Goal: Task Accomplishment & Management: Complete application form

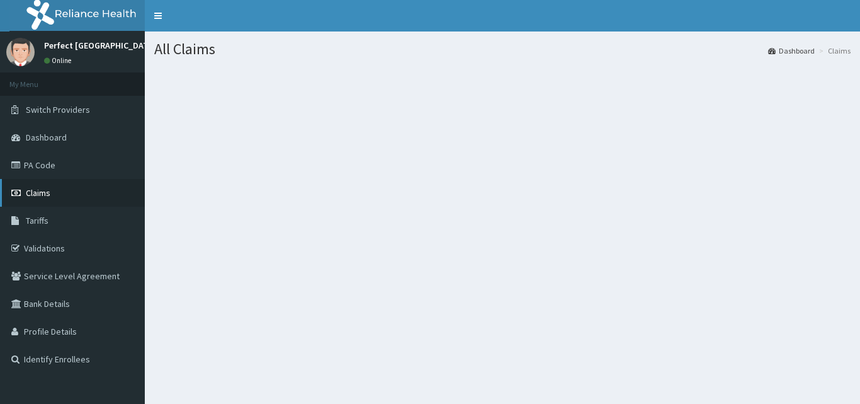
click at [40, 195] on span "Claims" at bounding box center [38, 192] width 25 height 11
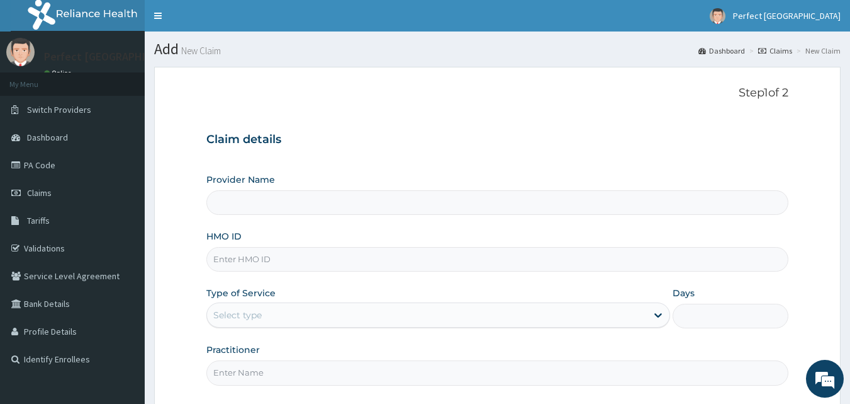
type input "Perfect [GEOGRAPHIC_DATA]"
click at [33, 195] on span "Claims" at bounding box center [39, 192] width 25 height 11
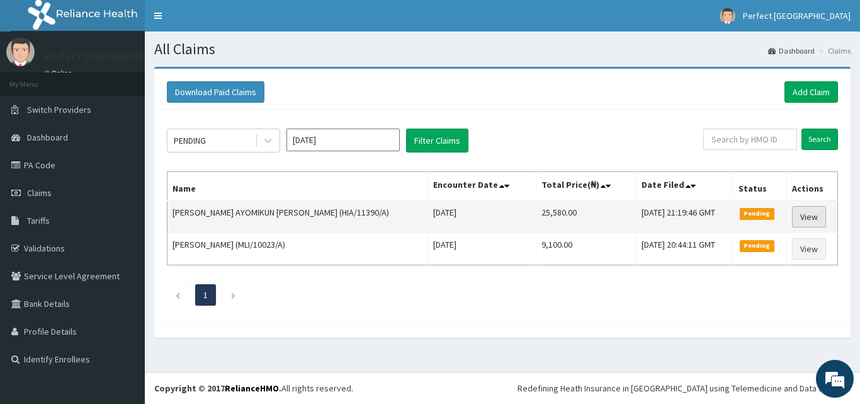
click at [802, 213] on link "View" at bounding box center [809, 216] width 34 height 21
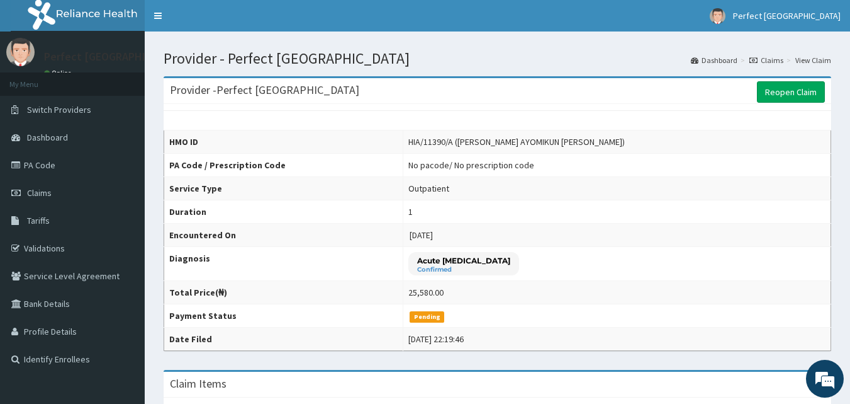
scroll to position [353, 0]
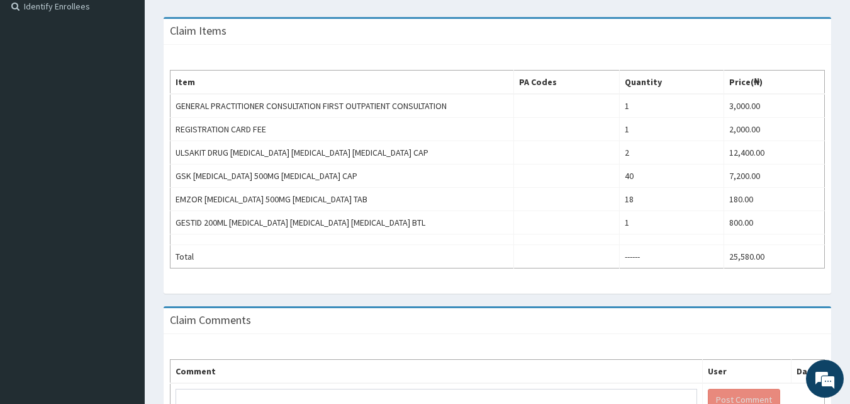
click at [849, 64] on div "Provider - Perfect Trinity Hospital Reopen Claim HMO ID HIA/11390/A ([PERSON_NA…" at bounding box center [498, 83] width 706 height 739
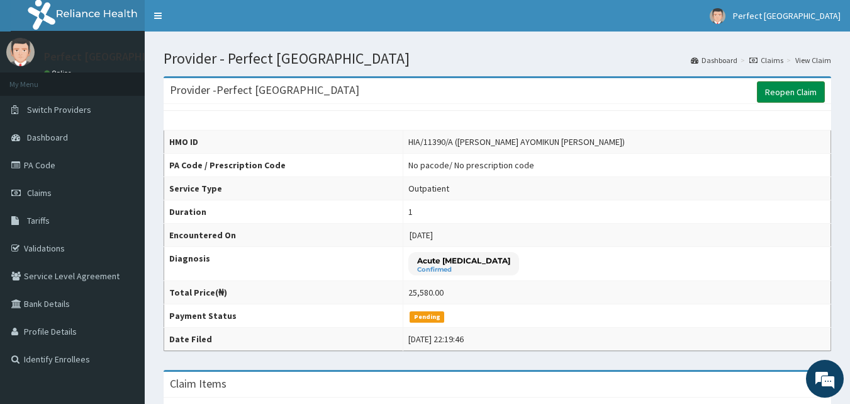
scroll to position [0, 0]
click at [789, 97] on link "Reopen Claim" at bounding box center [791, 91] width 68 height 21
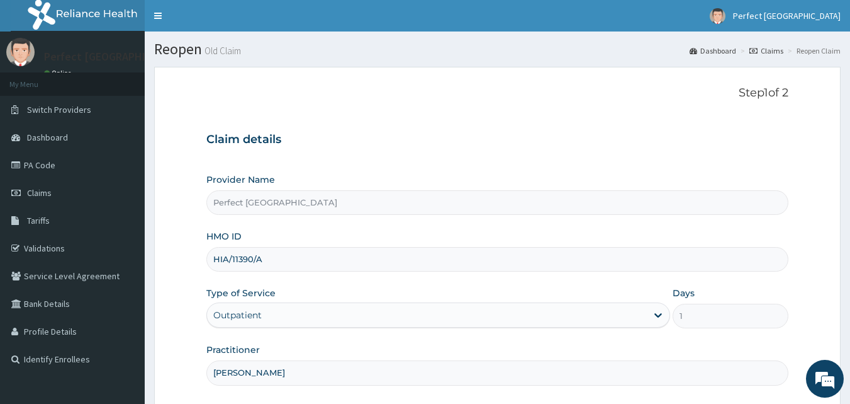
scroll to position [118, 0]
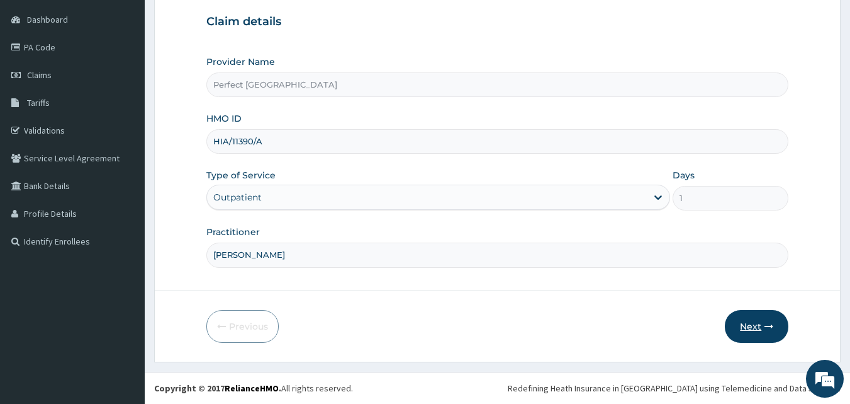
click at [756, 327] on button "Next" at bounding box center [757, 326] width 64 height 33
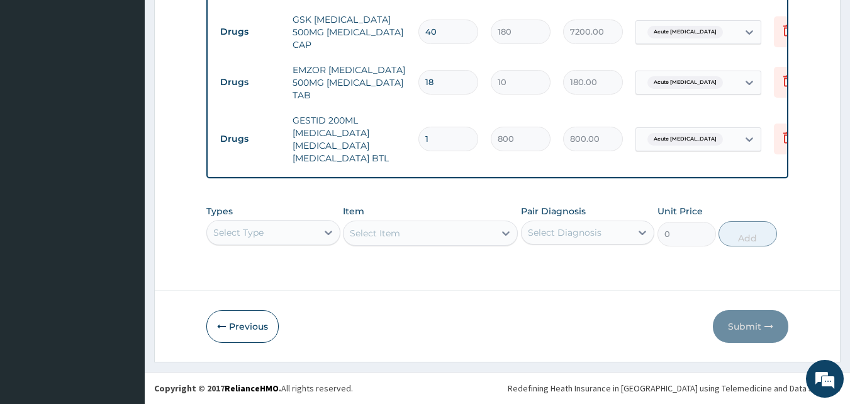
scroll to position [327, 0]
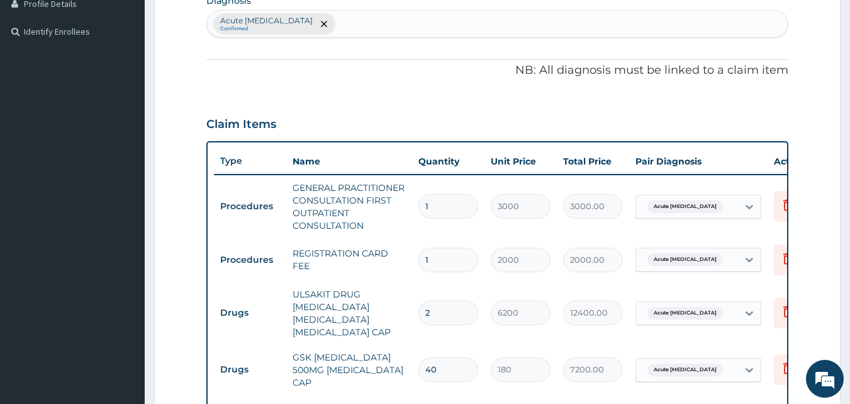
click at [526, 27] on div "Acute peptic ulcer Confirmed" at bounding box center [498, 24] width 582 height 26
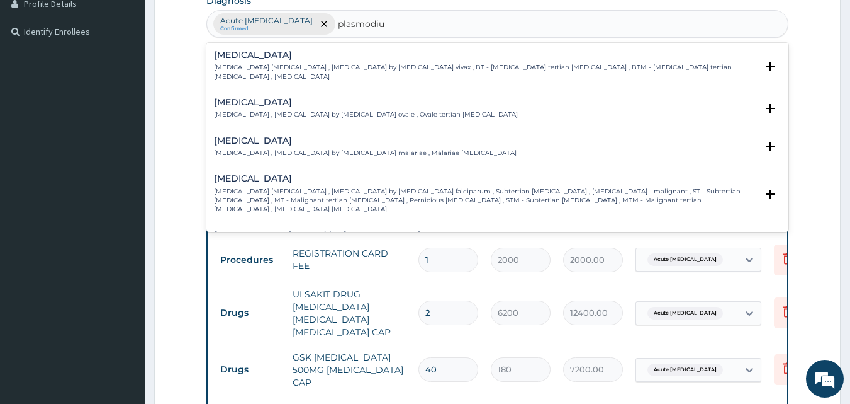
type input "plasmodi"
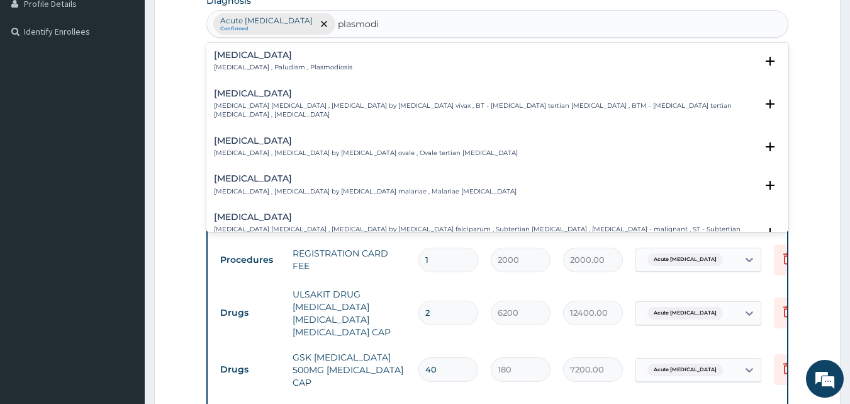
click at [250, 59] on h4 "Malaria" at bounding box center [283, 54] width 138 height 9
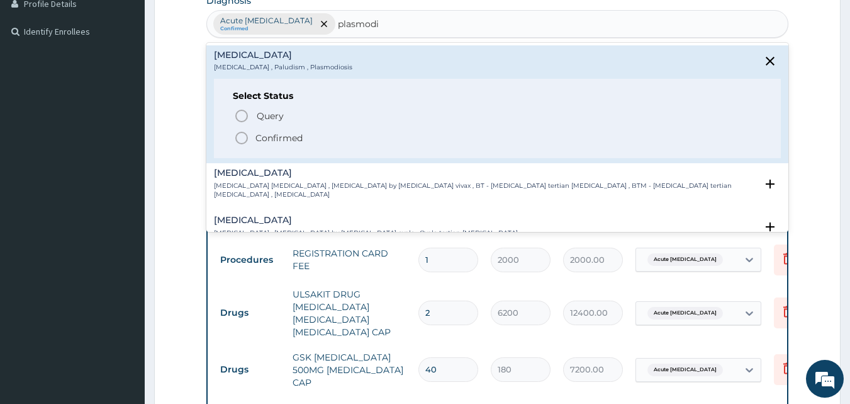
click at [240, 140] on icon "status option filled" at bounding box center [241, 137] width 15 height 15
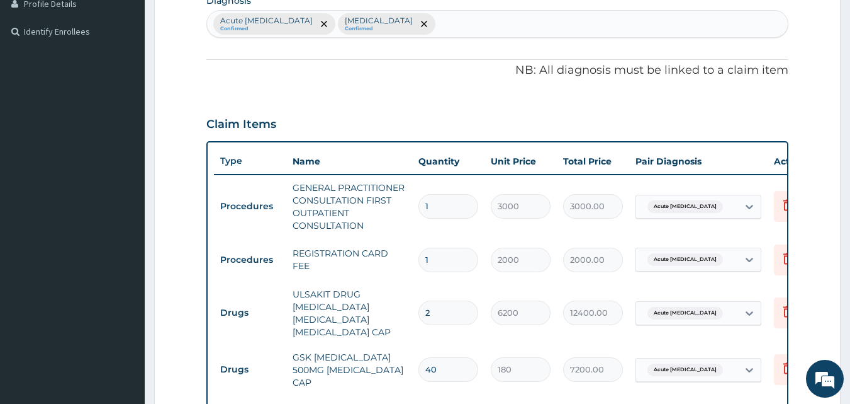
click at [391, 18] on div "Acute peptic ulcer Confirmed Malaria Confirmed" at bounding box center [498, 24] width 582 height 26
type input "d"
type input "a"
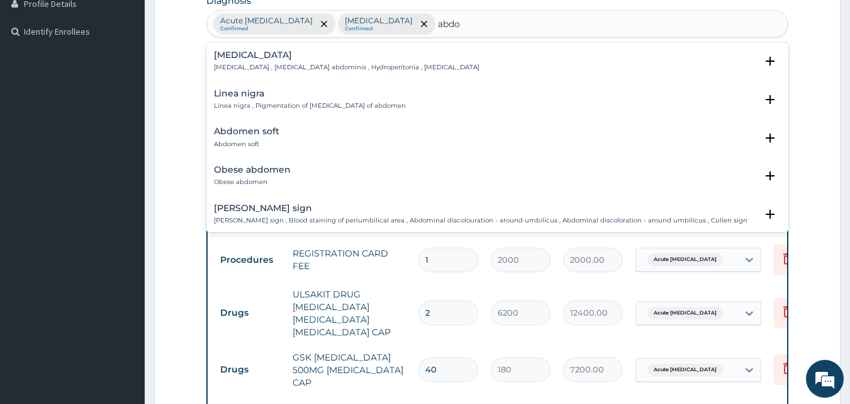
type input "abd"
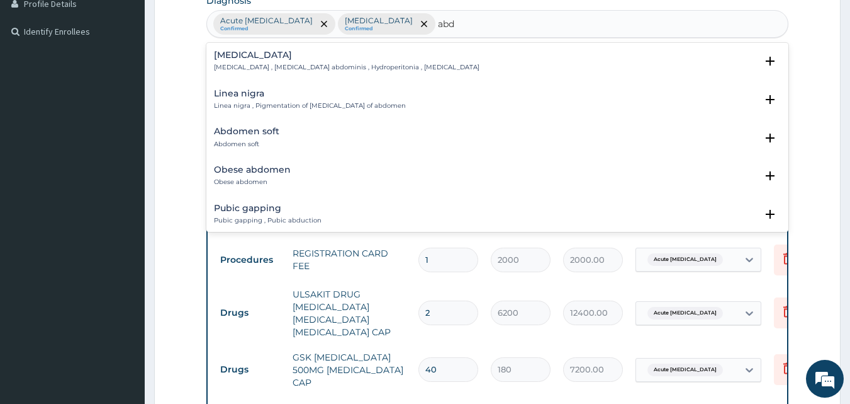
scroll to position [165, 0]
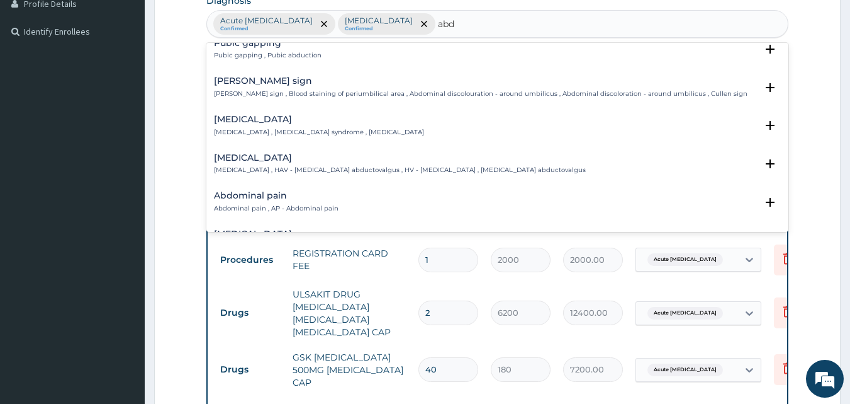
click at [262, 119] on h4 "Acute abdomen" at bounding box center [319, 119] width 210 height 9
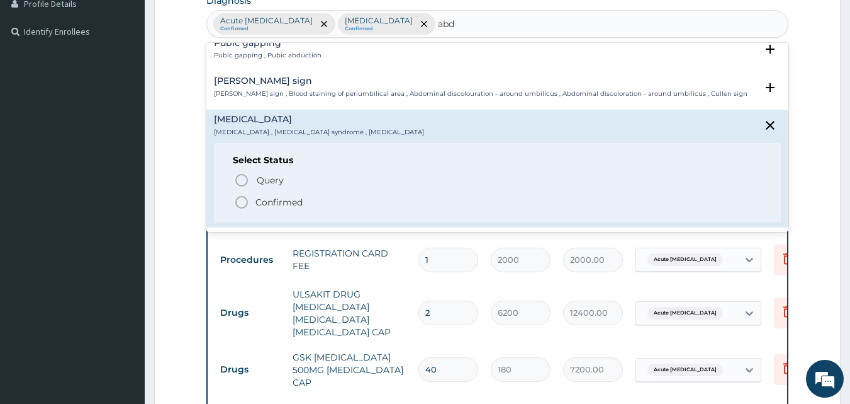
click at [262, 119] on h4 "Acute abdomen" at bounding box center [319, 119] width 210 height 9
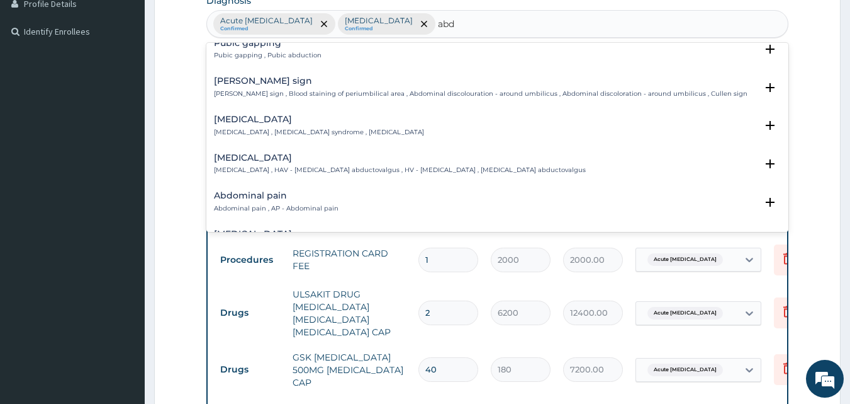
click at [262, 119] on h4 "Acute abdomen" at bounding box center [319, 119] width 210 height 9
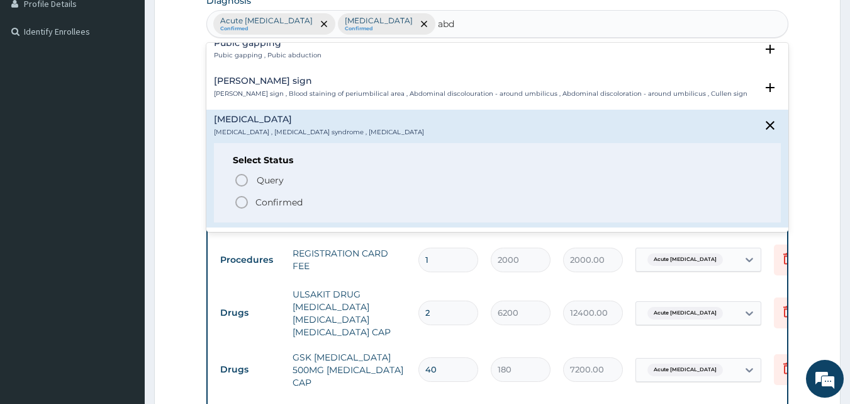
click at [387, 72] on div "Cullen's sign Cullen's sign , Blood staining of periumbilical area , Abdominal …" at bounding box center [497, 90] width 583 height 38
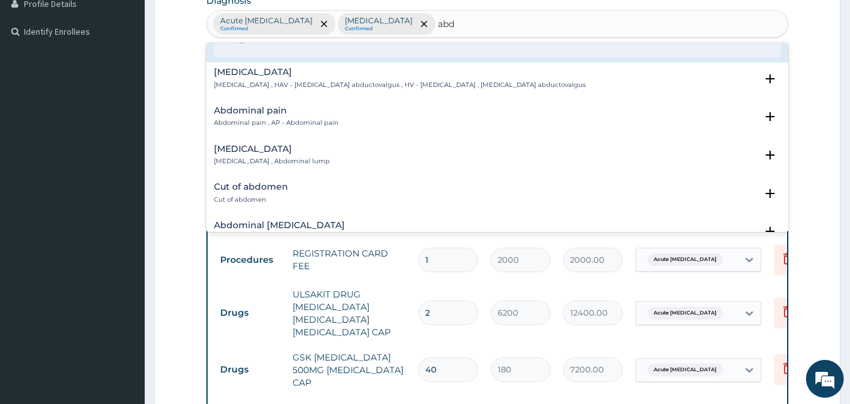
click at [283, 113] on h4 "Abdominal pain" at bounding box center [276, 110] width 125 height 9
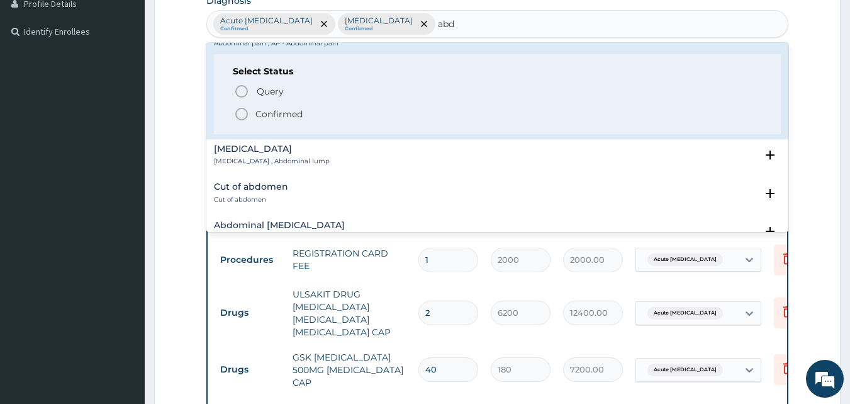
click at [246, 119] on icon "status option filled" at bounding box center [241, 113] width 15 height 15
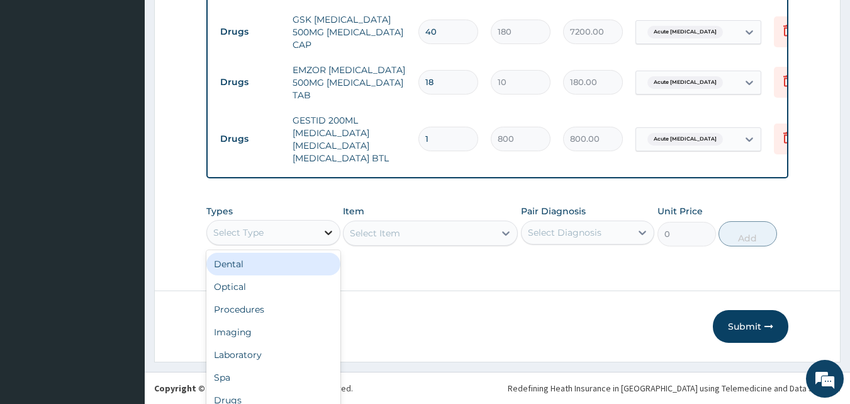
scroll to position [35, 0]
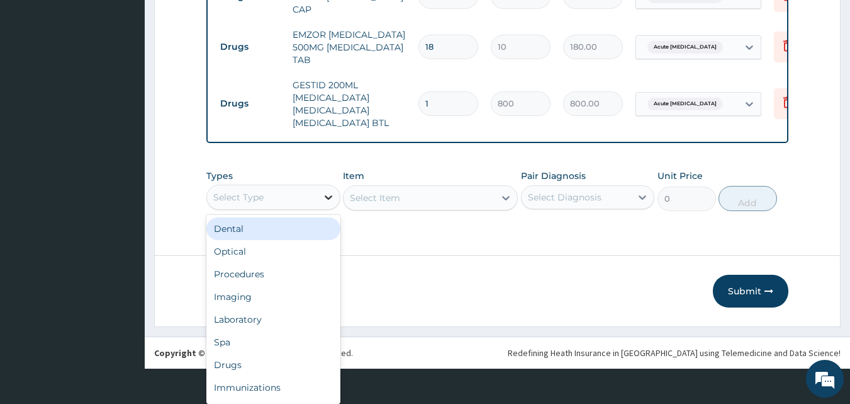
click at [327, 210] on div "option Dental focused, 1 of 10. 10 results available. Use Up and Down to choose…" at bounding box center [273, 196] width 134 height 25
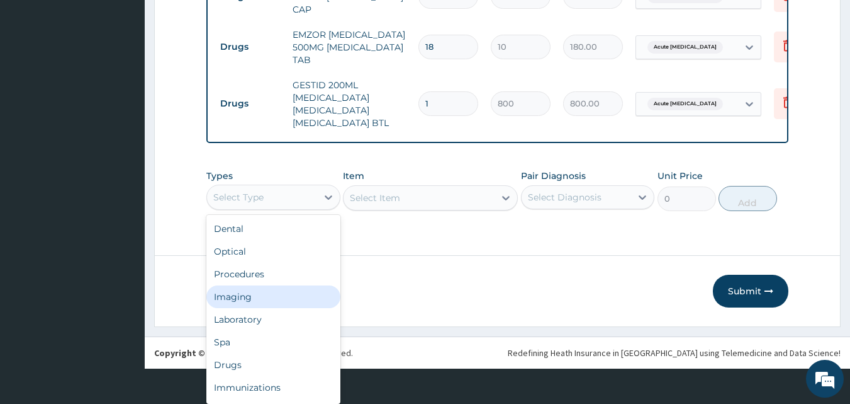
click at [290, 294] on div "Imaging" at bounding box center [273, 296] width 134 height 23
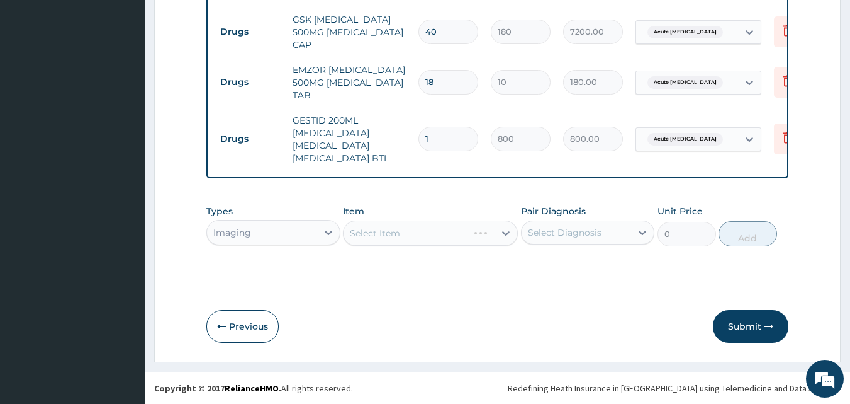
scroll to position [0, 0]
click at [497, 226] on div "Select Item" at bounding box center [430, 232] width 175 height 25
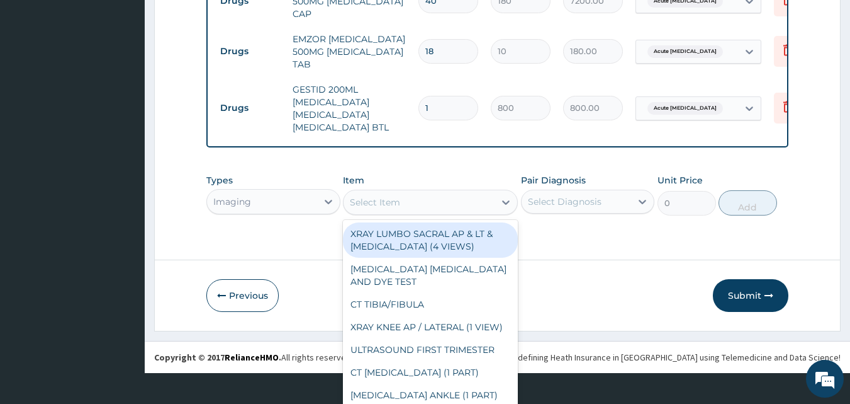
click at [497, 215] on div "option XRAY LUMBO SACRAL AP & LT & OBLIQUE (4 VIEWS) focused, 1 of 305. 305 res…" at bounding box center [430, 201] width 175 height 25
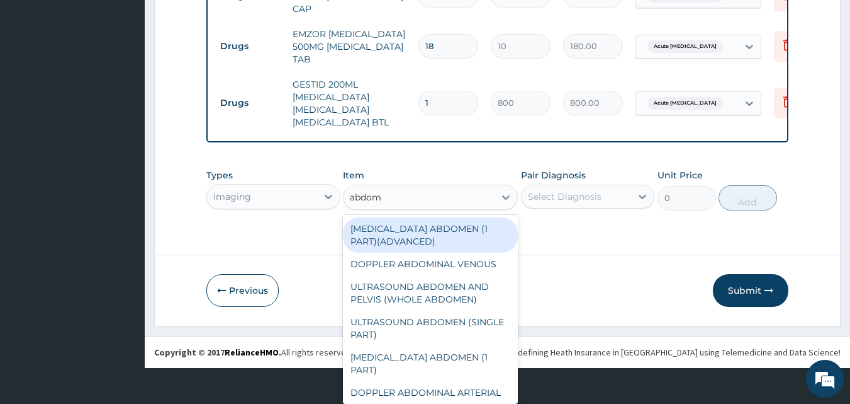
type input "abdomi"
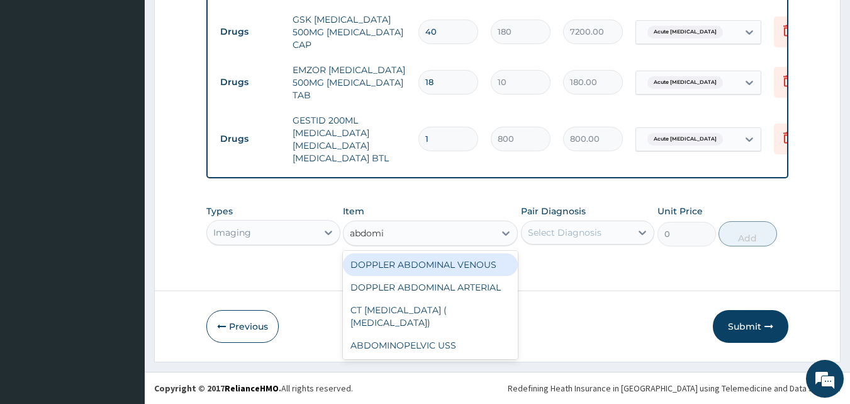
scroll to position [0, 0]
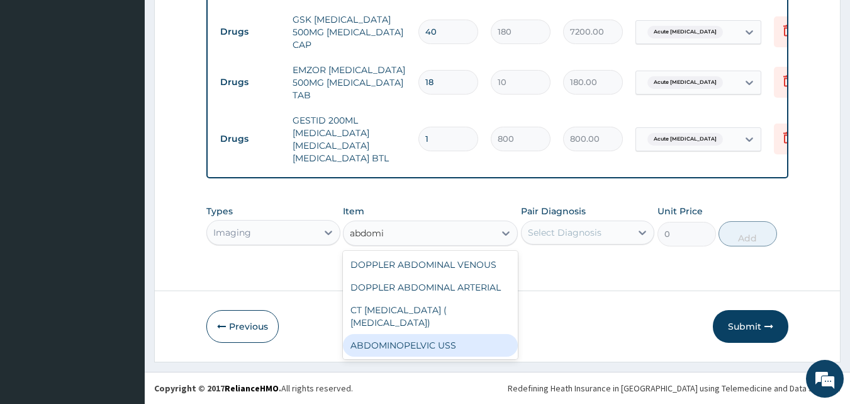
click at [428, 346] on div "ABDOMINOPELVIC USS" at bounding box center [430, 345] width 175 height 23
type input "8000"
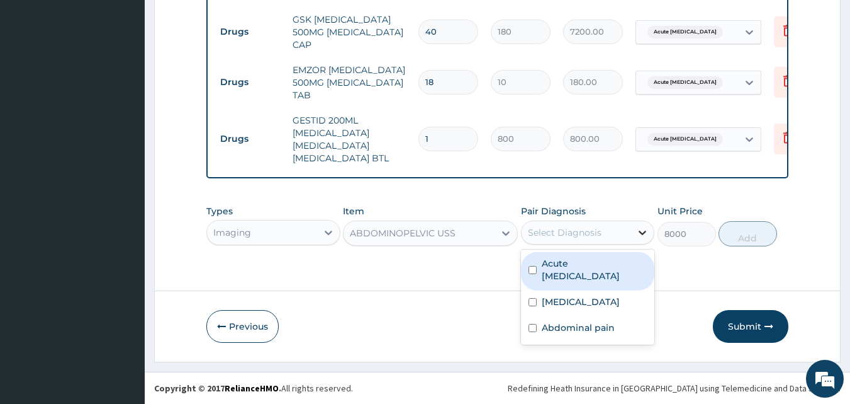
click at [636, 231] on div at bounding box center [642, 232] width 23 height 23
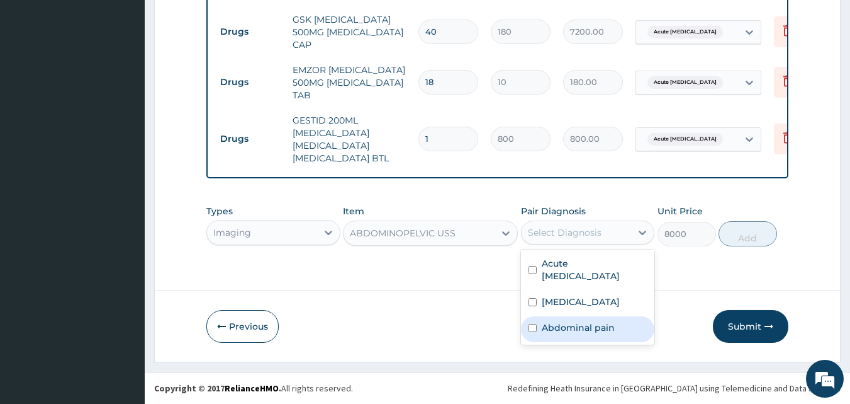
click at [536, 320] on div "Abdominal pain" at bounding box center [588, 329] width 134 height 26
checkbox input "true"
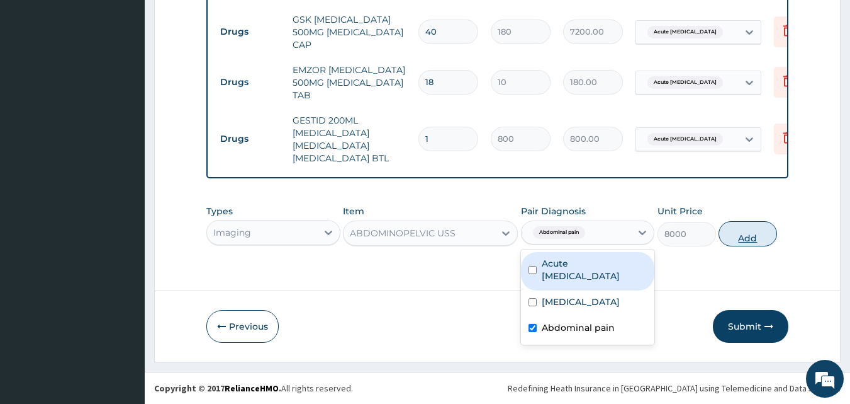
click at [744, 242] on button "Add" at bounding box center [748, 233] width 59 height 25
type input "0"
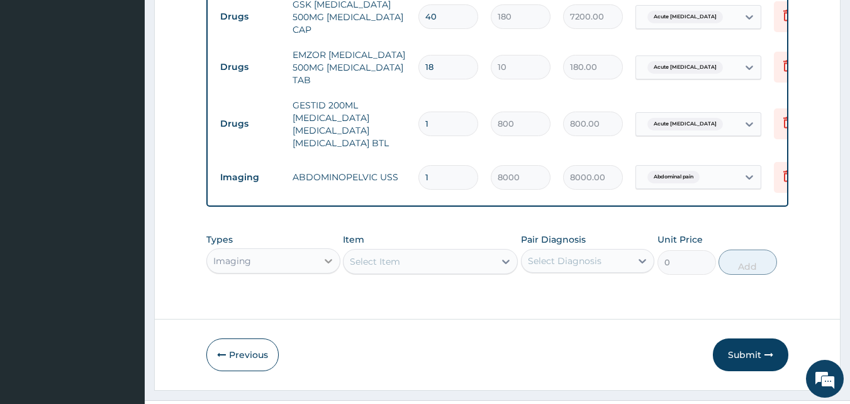
scroll to position [35, 0]
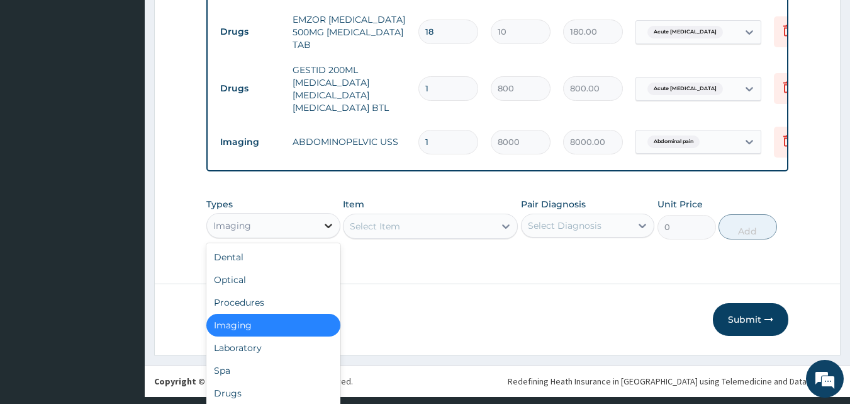
click at [329, 238] on div "option Imaging, selected. option Imaging selected, 4 of 10. 10 results availabl…" at bounding box center [273, 225] width 134 height 25
click at [278, 359] on div "Laboratory" at bounding box center [273, 347] width 134 height 23
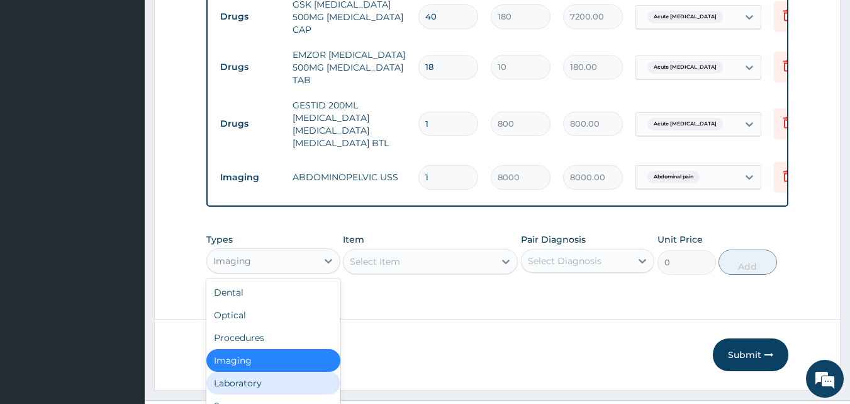
scroll to position [715, 0]
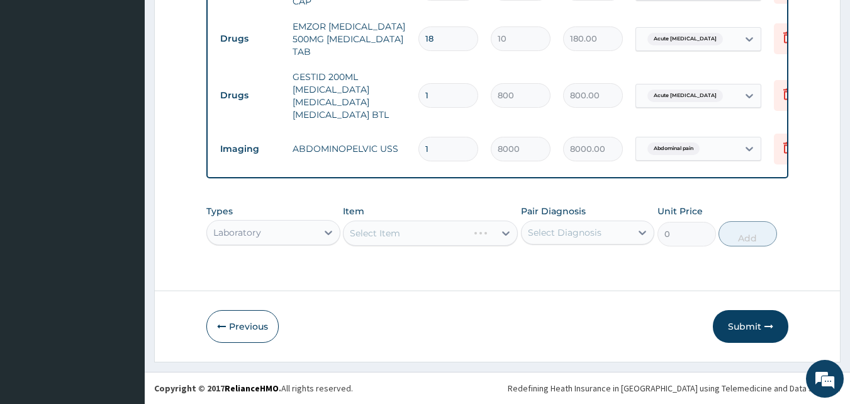
click at [503, 243] on div "Select Item" at bounding box center [430, 232] width 175 height 25
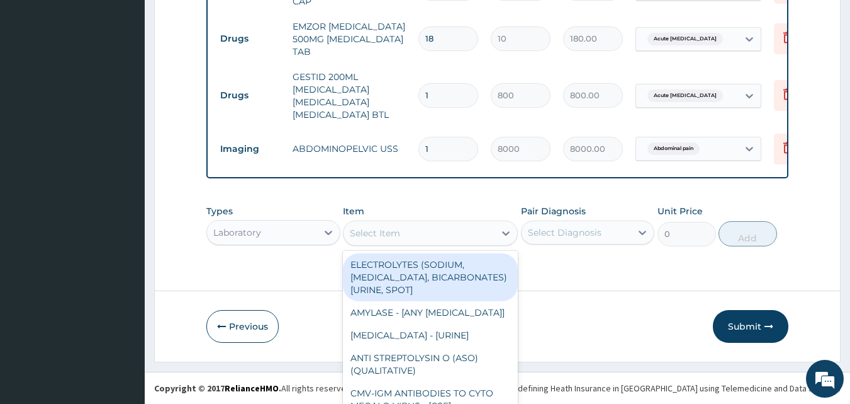
scroll to position [36, 0]
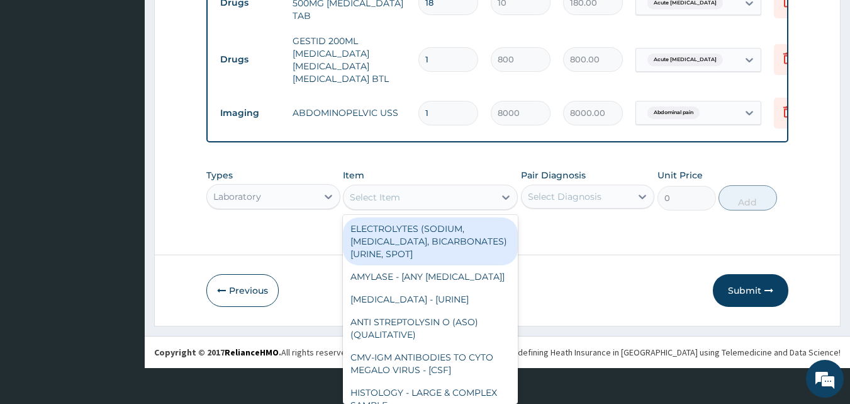
click at [503, 210] on div "option ABDOMINOPELVIC USS, selected. option ELECTROLYTES (SODIUM, POTASSIUM, CH…" at bounding box center [430, 196] width 175 height 25
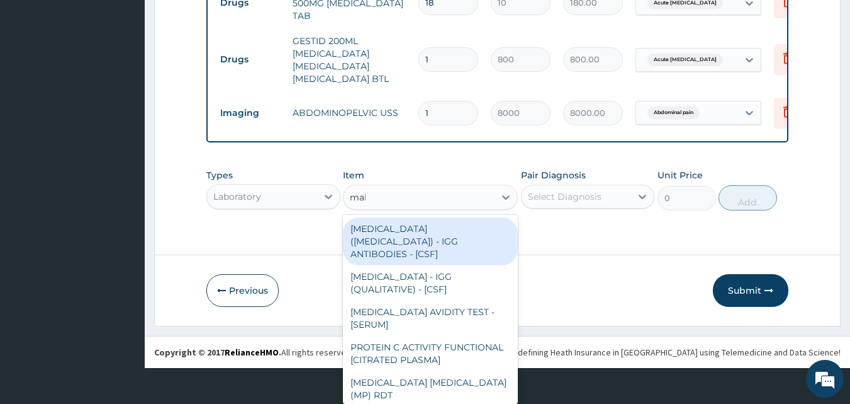
scroll to position [0, 0]
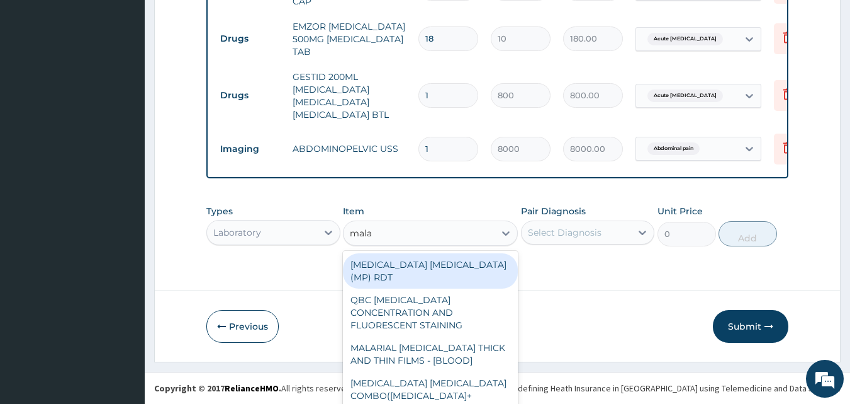
type input "malar"
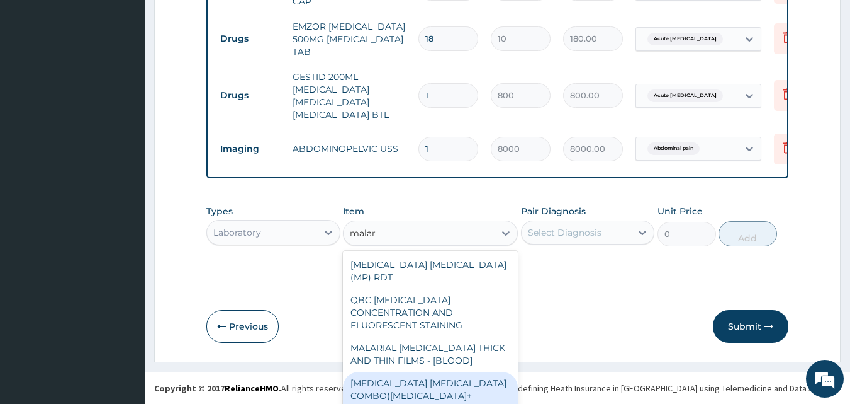
click at [419, 371] on div "MALARIA PARASITE COMBO(BLOOD FILM+ ANTIBODY, IGG) [BLOOD]" at bounding box center [430, 395] width 175 height 48
type input "2000"
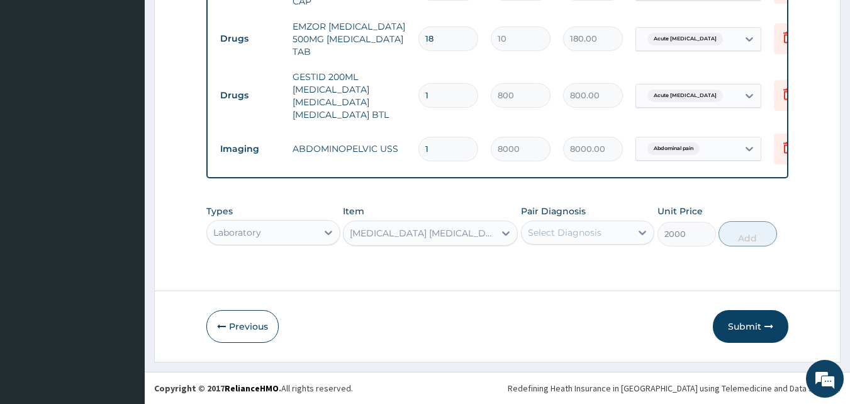
click at [613, 239] on div "Select Diagnosis" at bounding box center [577, 232] width 110 height 20
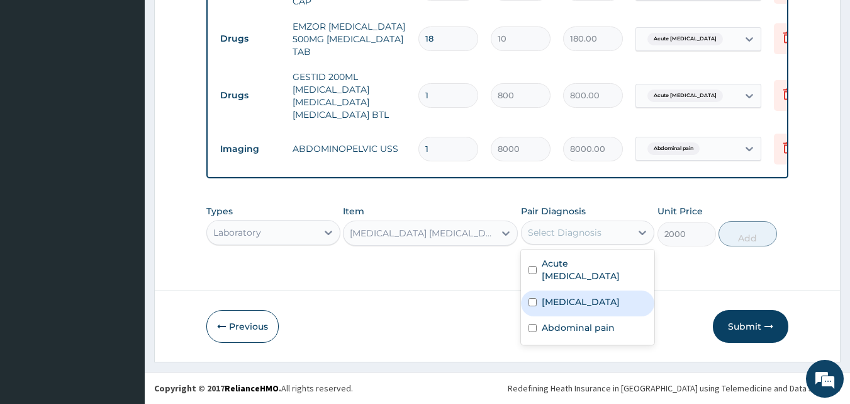
click at [538, 290] on div "Malaria" at bounding box center [588, 303] width 134 height 26
checkbox input "true"
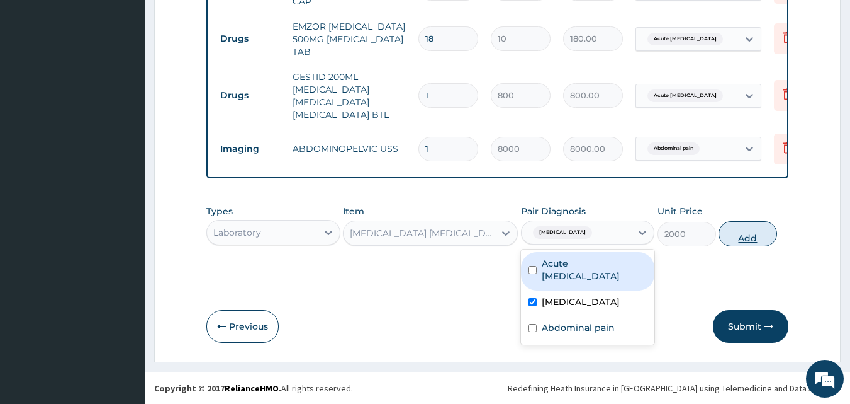
click at [742, 234] on button "Add" at bounding box center [748, 233] width 59 height 25
type input "0"
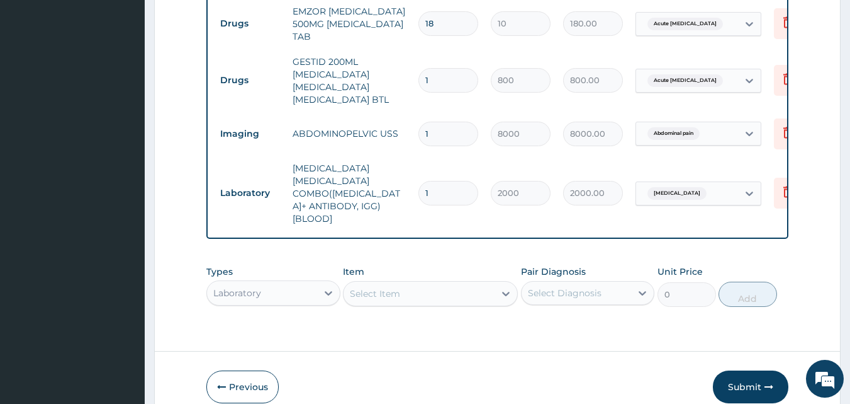
click at [493, 281] on div "Select Item" at bounding box center [430, 293] width 175 height 25
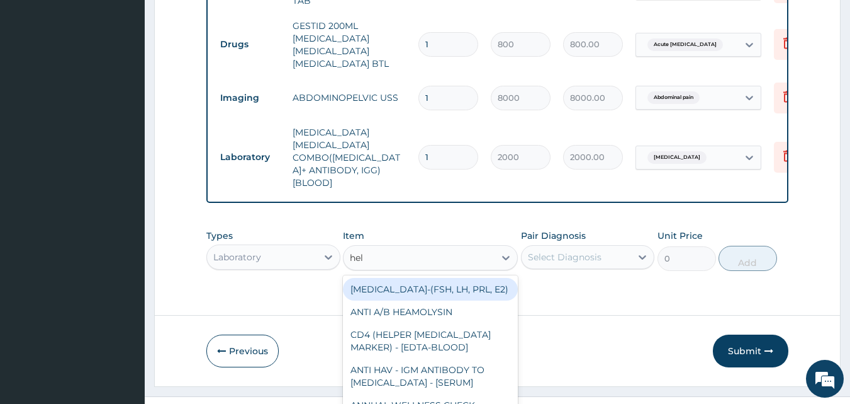
scroll to position [759, 0]
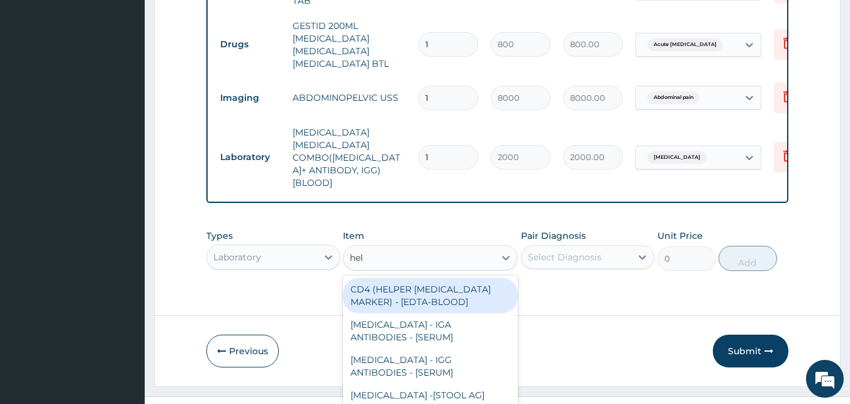
type input "heli"
click at [449, 291] on div "HELICOBACTER PYLORI - IGA ANTIBODIES - [SERUM]" at bounding box center [430, 295] width 175 height 35
type input "5500"
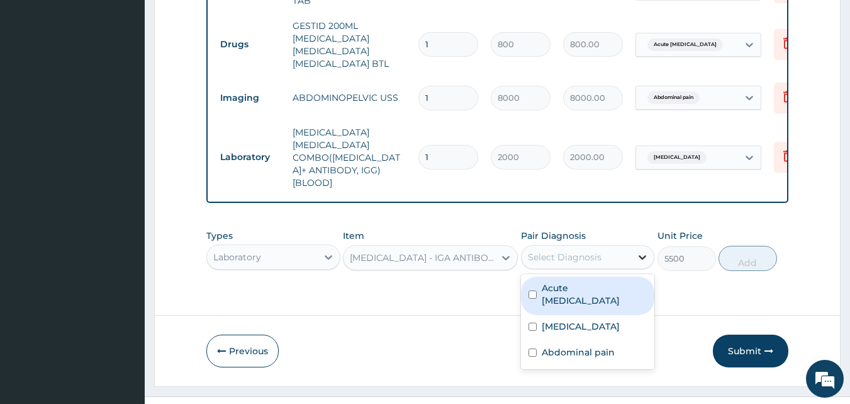
click at [635, 246] on div at bounding box center [642, 257] width 23 height 23
click at [536, 276] on div "Acute [MEDICAL_DATA]" at bounding box center [588, 295] width 134 height 38
checkbox input "true"
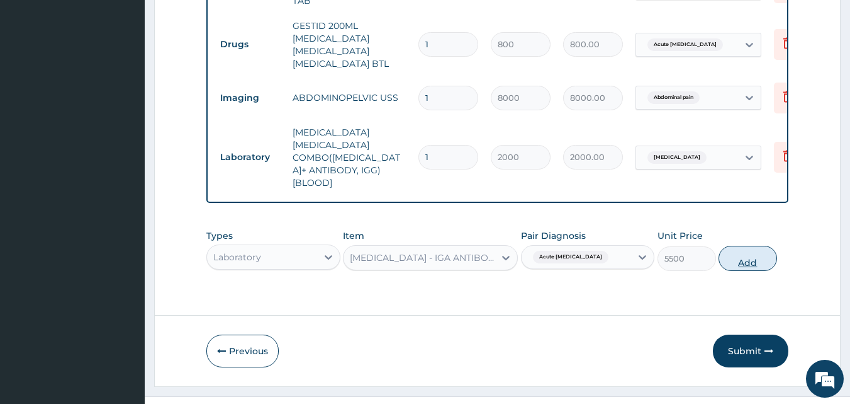
click at [749, 255] on button "Add" at bounding box center [748, 258] width 59 height 25
type input "0"
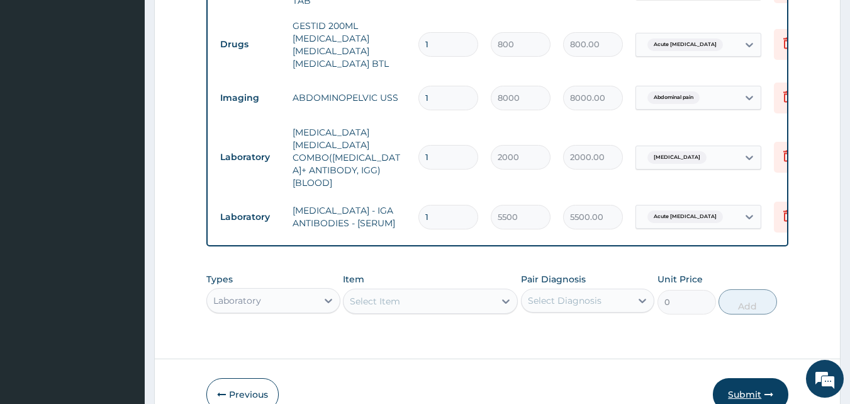
click at [745, 381] on button "Submit" at bounding box center [751, 394] width 76 height 33
